Goal: Transaction & Acquisition: Purchase product/service

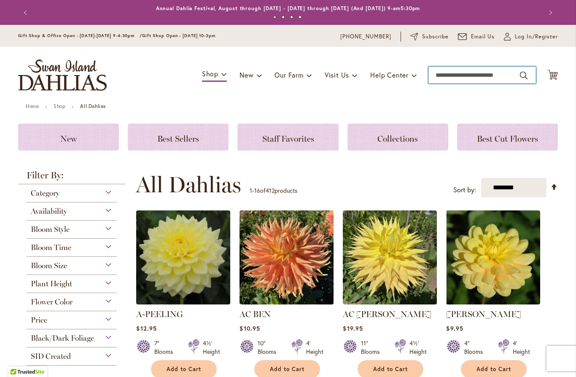
click at [462, 73] on input "Search" at bounding box center [482, 75] width 108 height 17
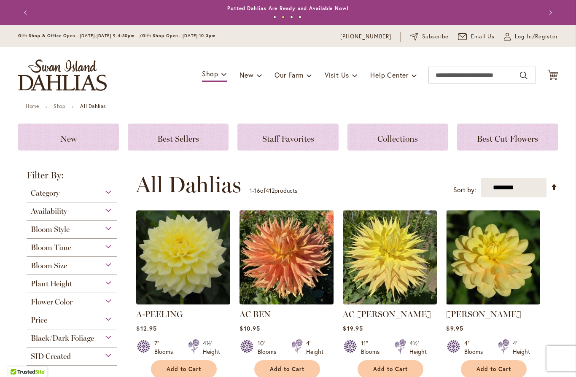
click at [110, 300] on div "Flower Color" at bounding box center [72, 299] width 90 height 13
click at [102, 324] on div "Purple" at bounding box center [98, 321] width 13 height 9
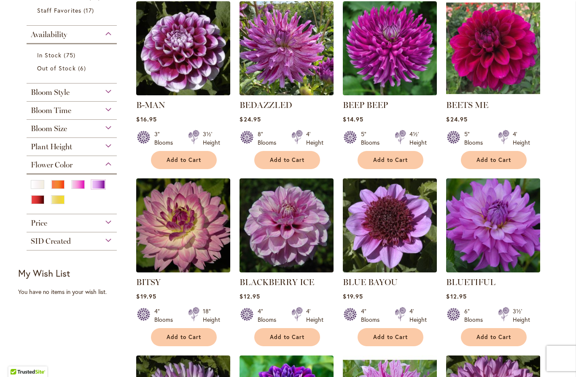
scroll to position [190, 0]
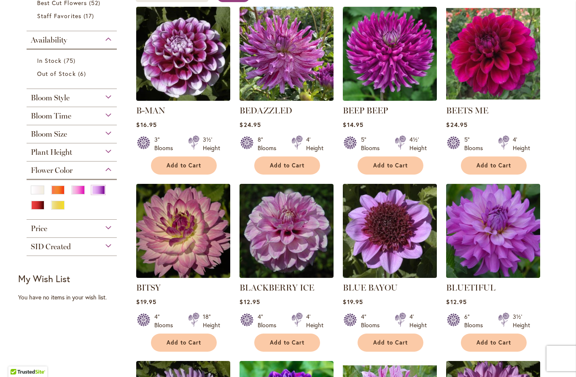
click at [116, 100] on div "Bloom Style" at bounding box center [72, 95] width 90 height 13
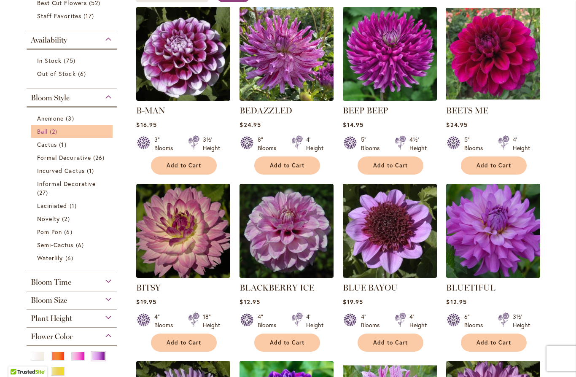
click at [47, 131] on span "Ball" at bounding box center [42, 131] width 11 height 8
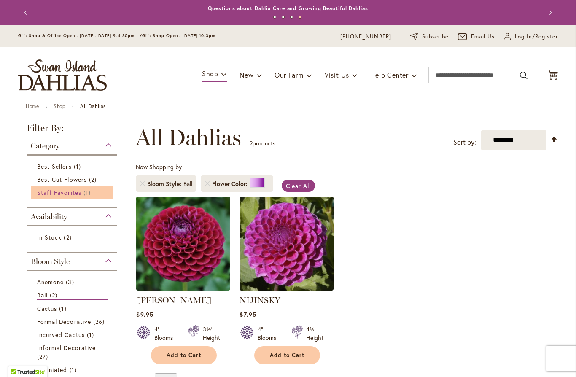
click at [70, 193] on span "Staff Favorites" at bounding box center [59, 193] width 44 height 8
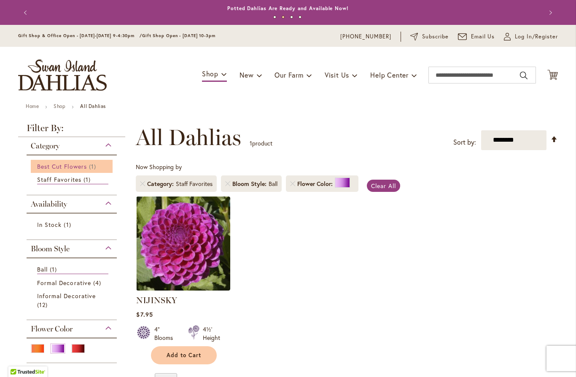
click at [70, 165] on span "Best Cut Flowers" at bounding box center [62, 166] width 50 height 8
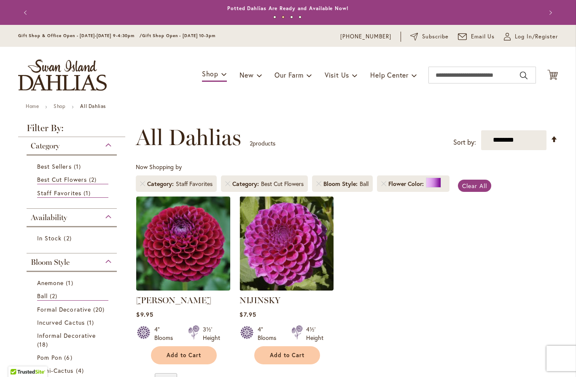
click at [148, 182] on span "Category" at bounding box center [161, 184] width 29 height 8
click at [149, 183] on span "Category" at bounding box center [161, 184] width 29 height 8
click at [73, 323] on span "Incurved Cactus" at bounding box center [61, 322] width 48 height 8
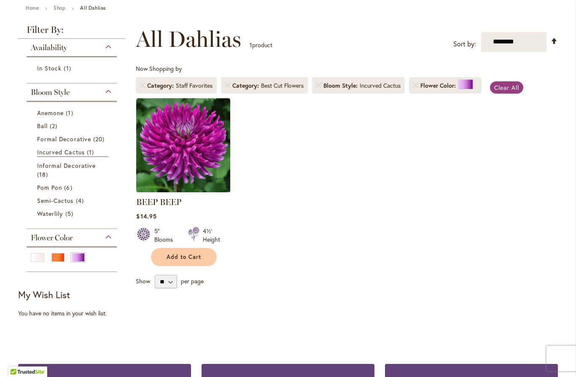
scroll to position [100, 0]
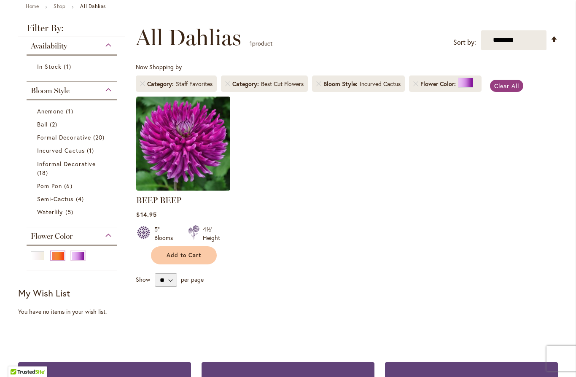
click at [55, 257] on div "Orange/Peach" at bounding box center [57, 255] width 13 height 9
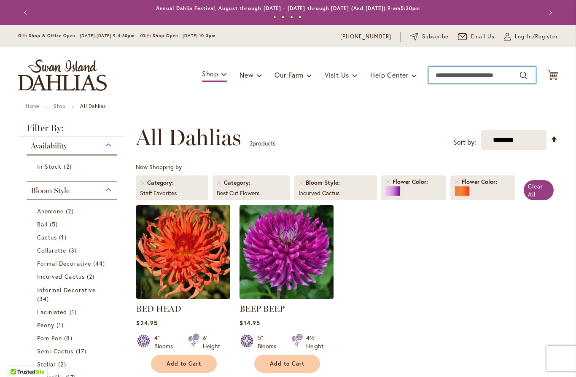
click at [467, 78] on input "Search" at bounding box center [482, 75] width 108 height 17
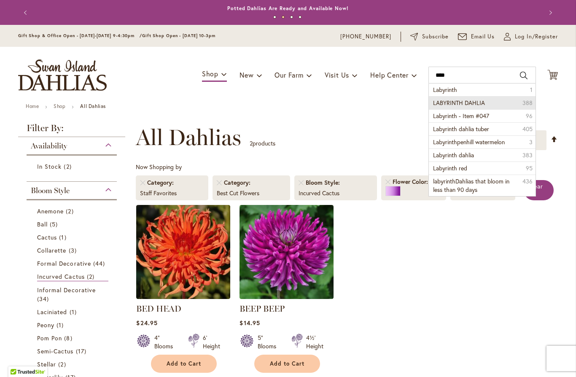
click at [457, 100] on span "LABYRINTH DAHLIA" at bounding box center [459, 103] width 52 height 8
type input "**********"
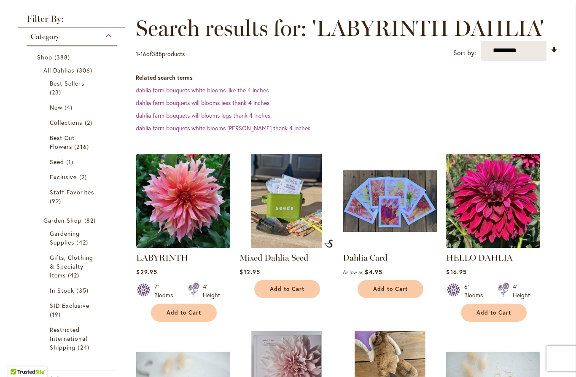
scroll to position [100, 0]
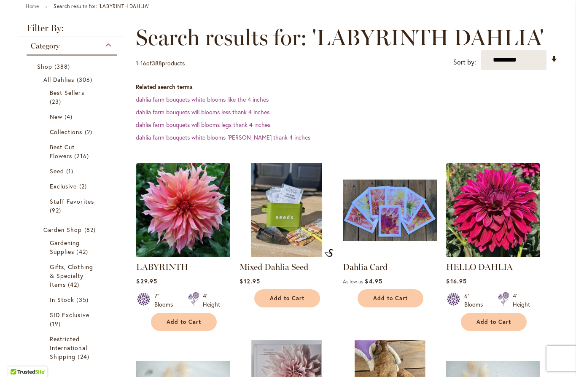
click at [181, 226] on img at bounding box center [183, 210] width 99 height 99
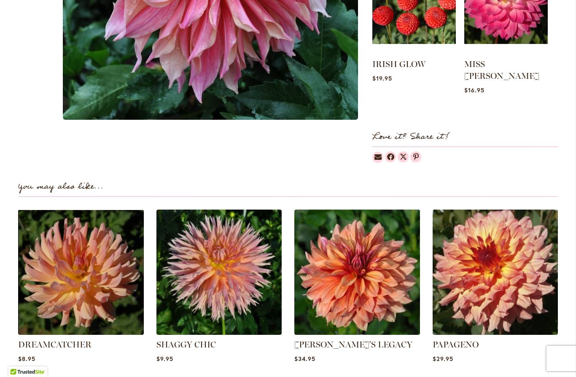
scroll to position [428, 0]
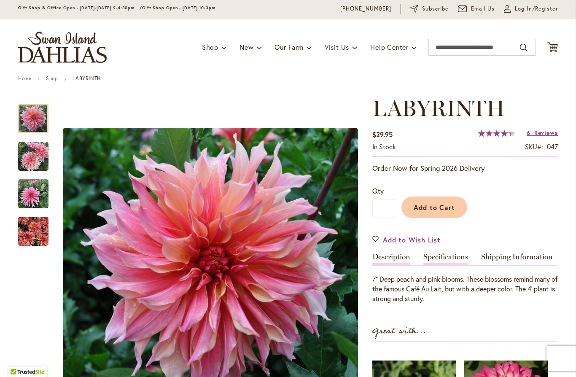
click at [442, 255] on link "Specifications" at bounding box center [445, 259] width 45 height 12
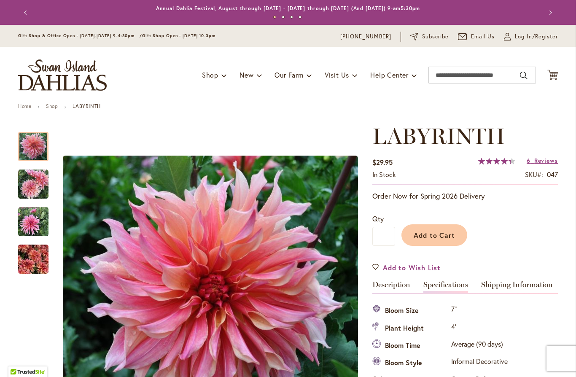
scroll to position [0, 0]
